Goal: Task Accomplishment & Management: Manage account settings

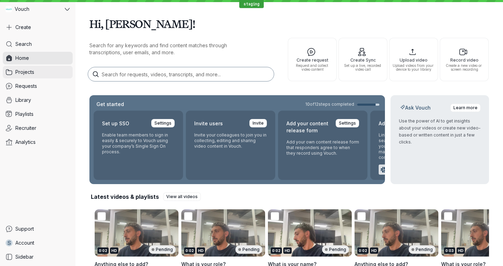
click at [34, 69] on link "Projects" at bounding box center [38, 72] width 70 height 13
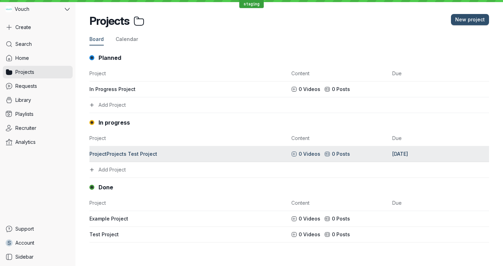
click at [160, 155] on div "ProjectProjects Test Project" at bounding box center [188, 153] width 198 height 7
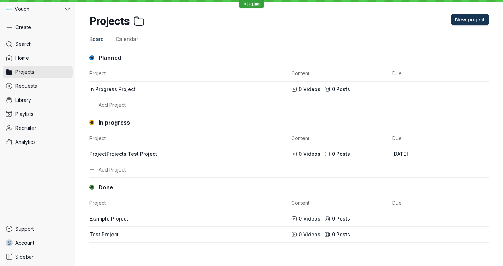
click at [466, 18] on span "New project" at bounding box center [470, 19] width 30 height 7
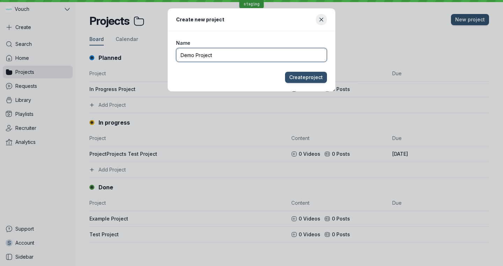
type input "Demo Project"
click at [285, 72] on button "Create project" at bounding box center [306, 77] width 42 height 11
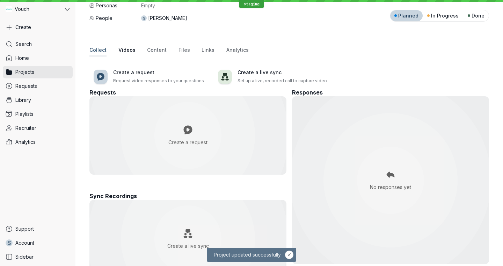
click at [122, 53] on span "Videos" at bounding box center [126, 49] width 17 height 7
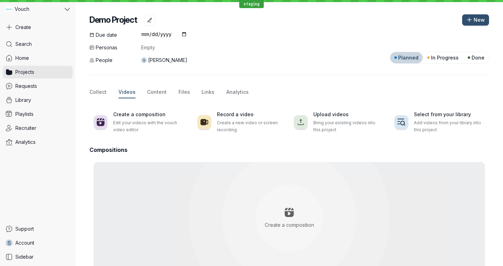
scroll to position [48, 0]
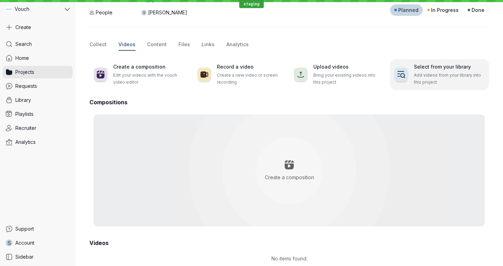
click at [422, 72] on p "Add videos from your library into this project" at bounding box center [449, 79] width 71 height 14
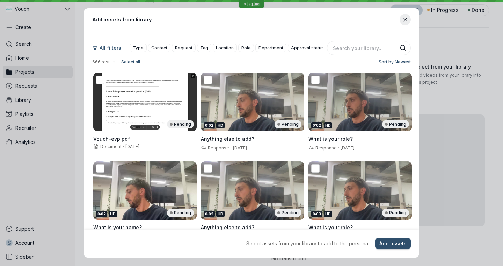
click at [309, 80] on div at bounding box center [312, 77] width 8 height 8
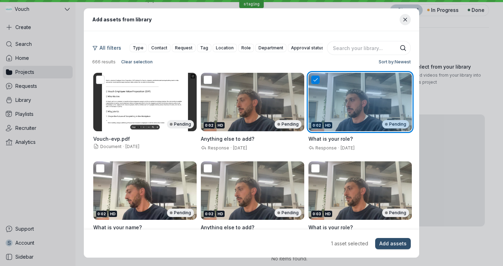
click at [221, 82] on div "0:02 HD Pending" at bounding box center [252, 102] width 103 height 58
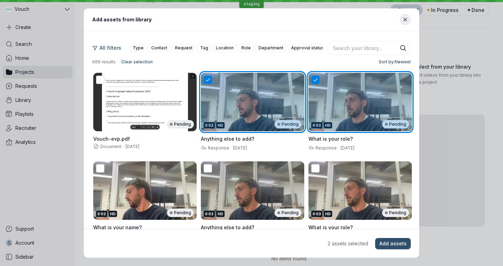
click at [218, 194] on div "0:02 HD Pending" at bounding box center [252, 190] width 103 height 58
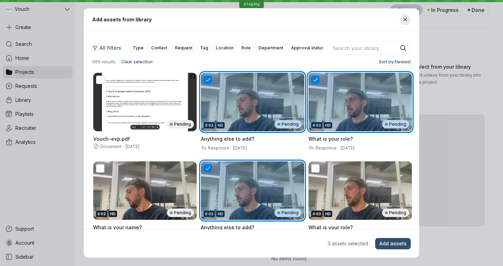
click at [161, 182] on div "0:02 HD Pending" at bounding box center [144, 190] width 103 height 58
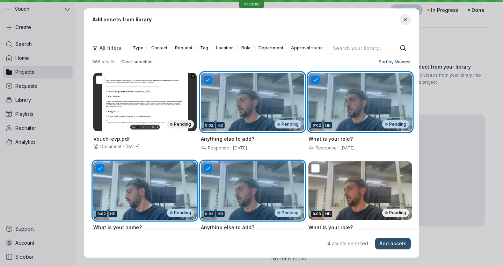
click at [406, 186] on div "0:03 HD Pending" at bounding box center [359, 190] width 103 height 58
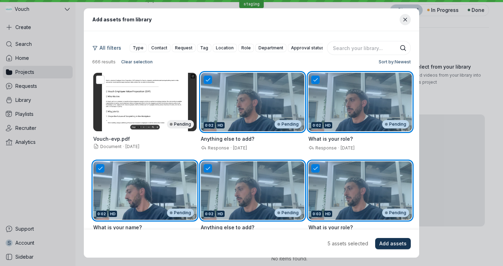
click at [402, 241] on span "Add assets" at bounding box center [392, 243] width 27 height 7
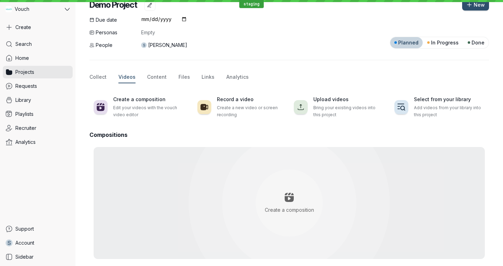
scroll to position [0, 0]
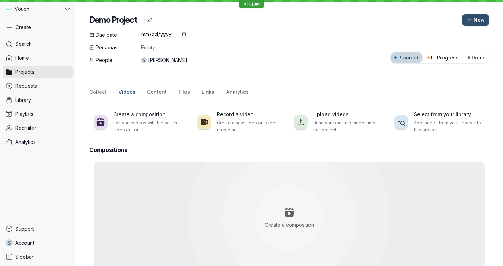
click at [144, 90] on div "Collect Videos Content Files Links Analytics" at bounding box center [289, 92] width 400 height 12
click at [162, 90] on span "Content" at bounding box center [157, 91] width 20 height 7
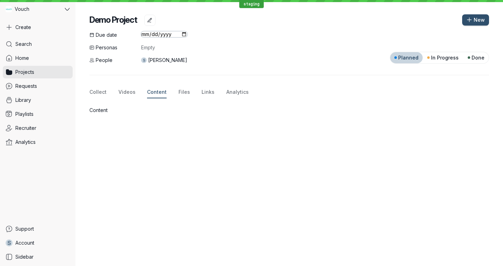
click at [176, 35] on input "date" at bounding box center [164, 34] width 46 height 6
click at [178, 35] on input "date" at bounding box center [164, 34] width 46 height 6
click at [179, 35] on input "[DATE]" at bounding box center [164, 34] width 46 height 6
type input "[DATE]"
click at [245, 39] on div "Due date [DATE] Personas Empty People S [PERSON_NAME] Planned In Progress Done" at bounding box center [289, 47] width 400 height 32
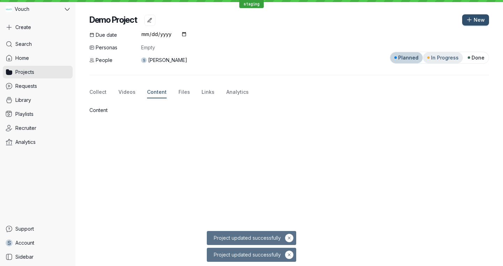
click at [449, 55] on span "In Progress" at bounding box center [445, 57] width 28 height 7
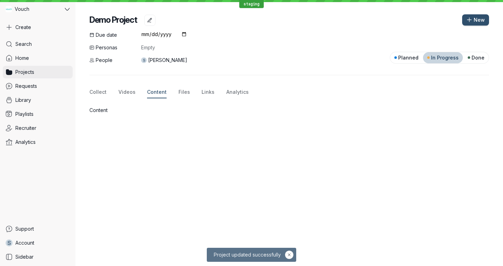
click at [50, 72] on link "Projects" at bounding box center [38, 72] width 70 height 13
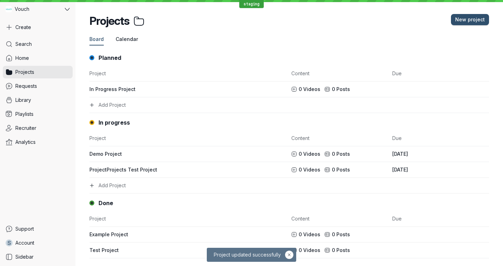
click at [126, 39] on span "Calendar" at bounding box center [127, 39] width 22 height 7
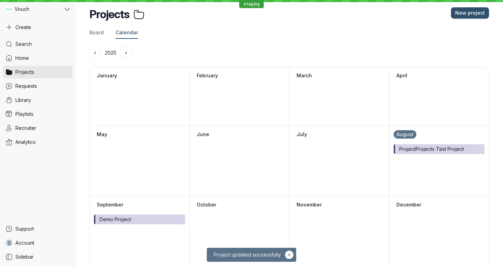
scroll to position [7, 0]
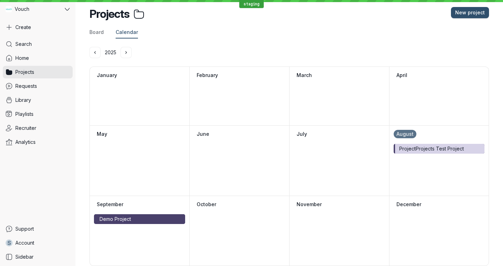
click at [133, 220] on div "Demo Project" at bounding box center [140, 219] width 90 height 10
